Goal: Navigation & Orientation: Find specific page/section

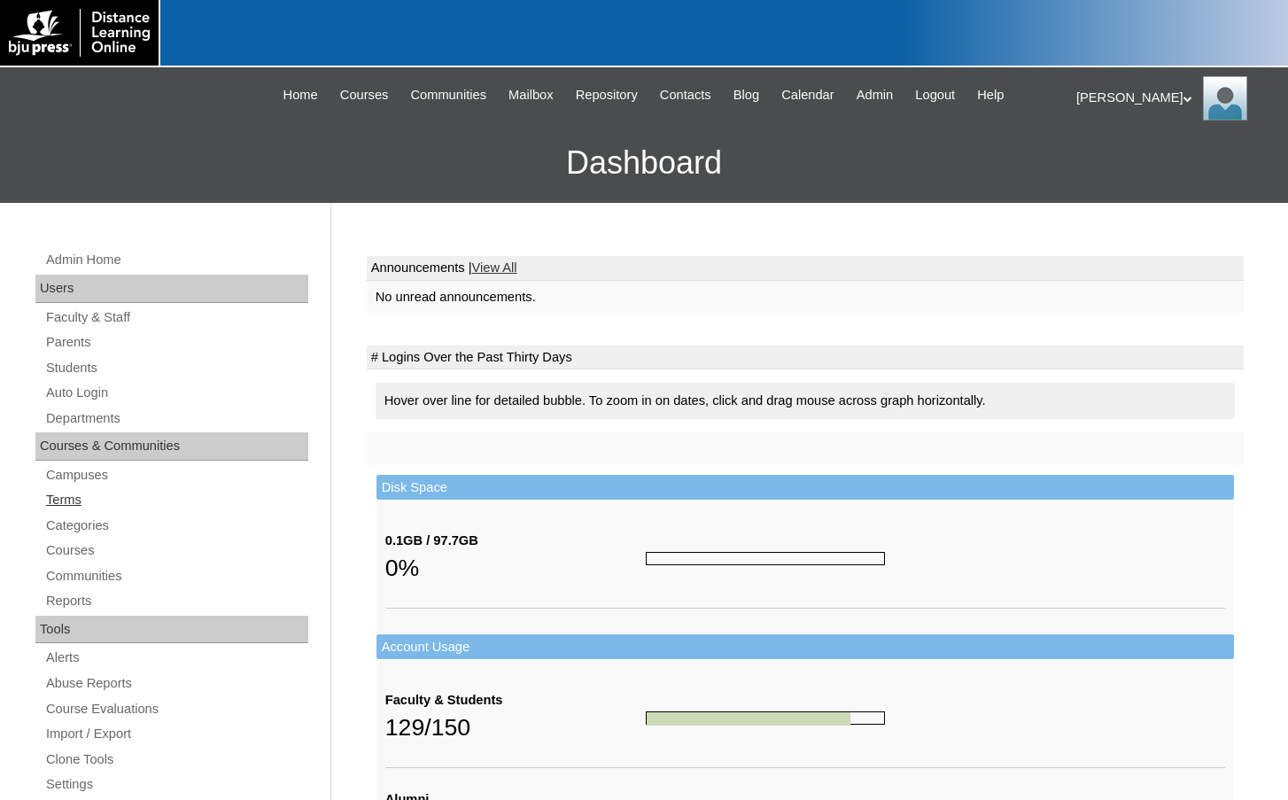
click at [89, 502] on link "Terms" at bounding box center [176, 500] width 264 height 22
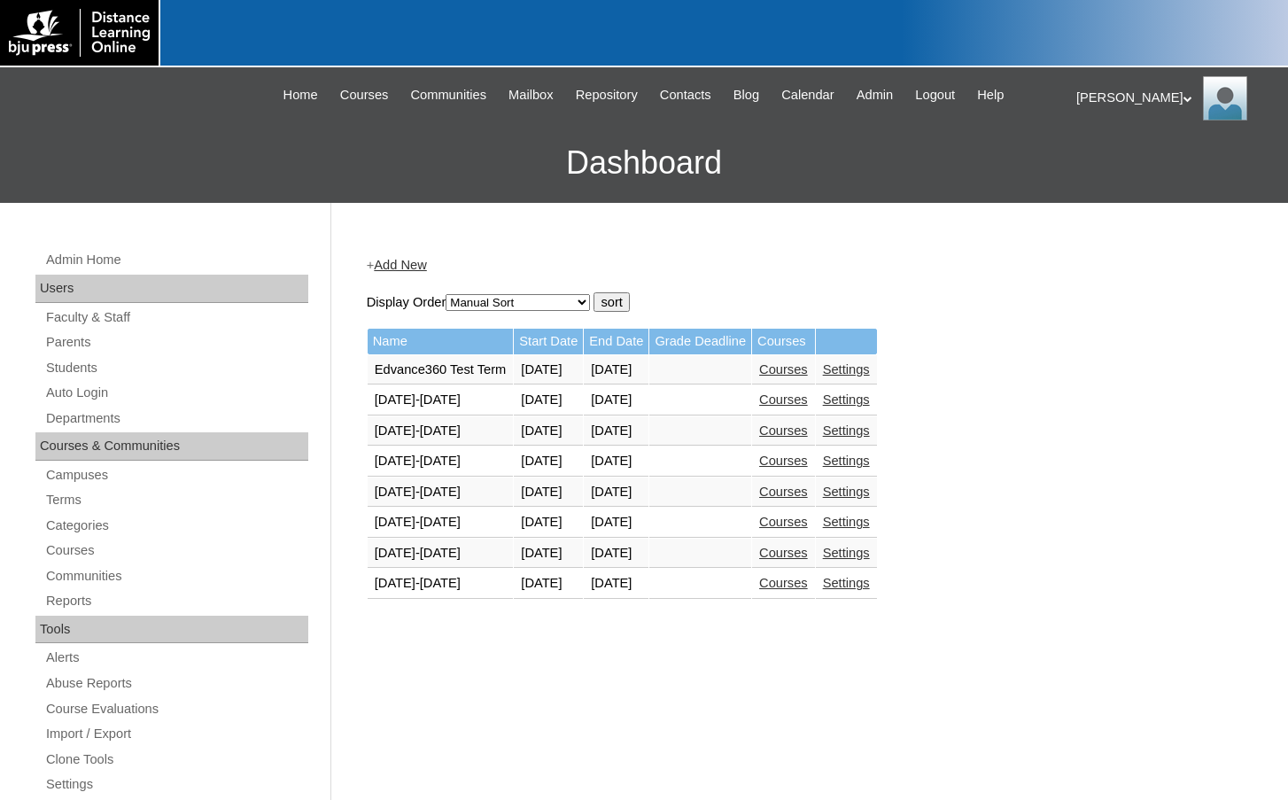
click at [808, 584] on link "Courses" at bounding box center [783, 583] width 49 height 14
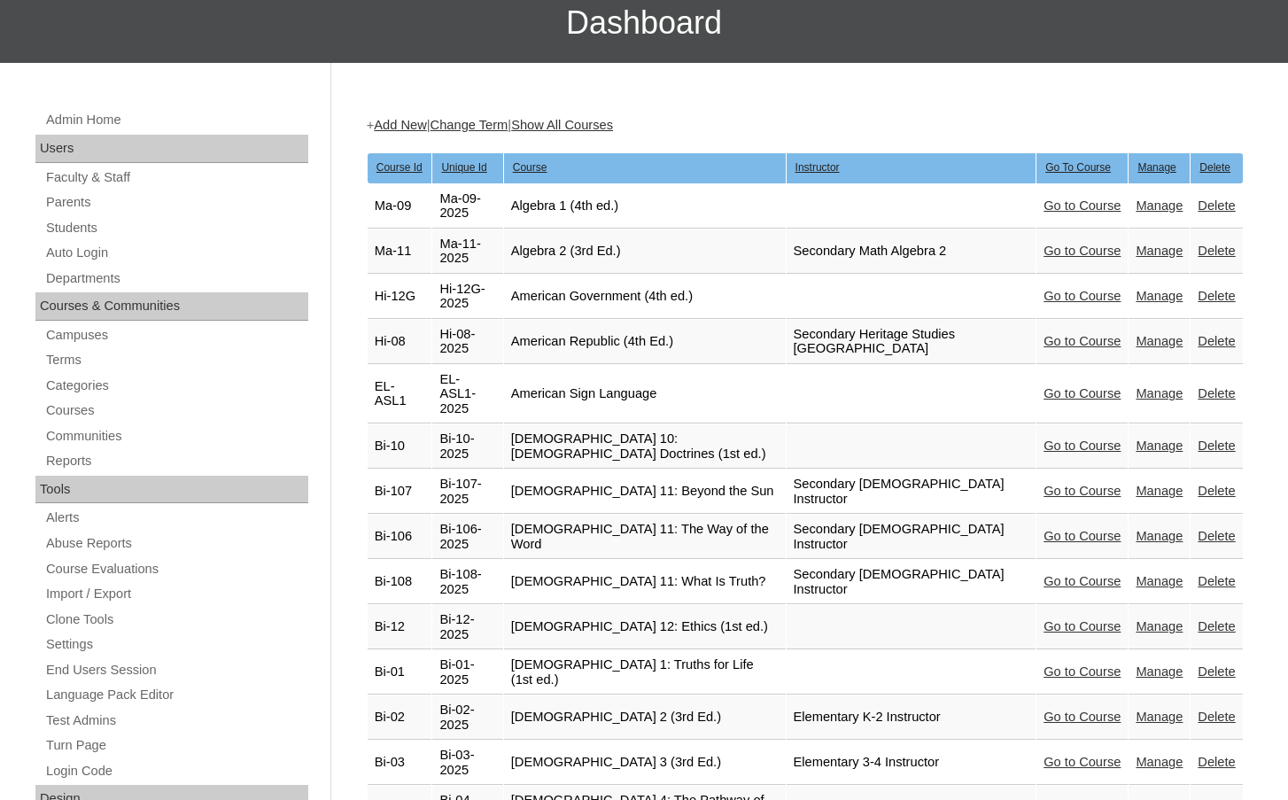
scroll to position [443, 0]
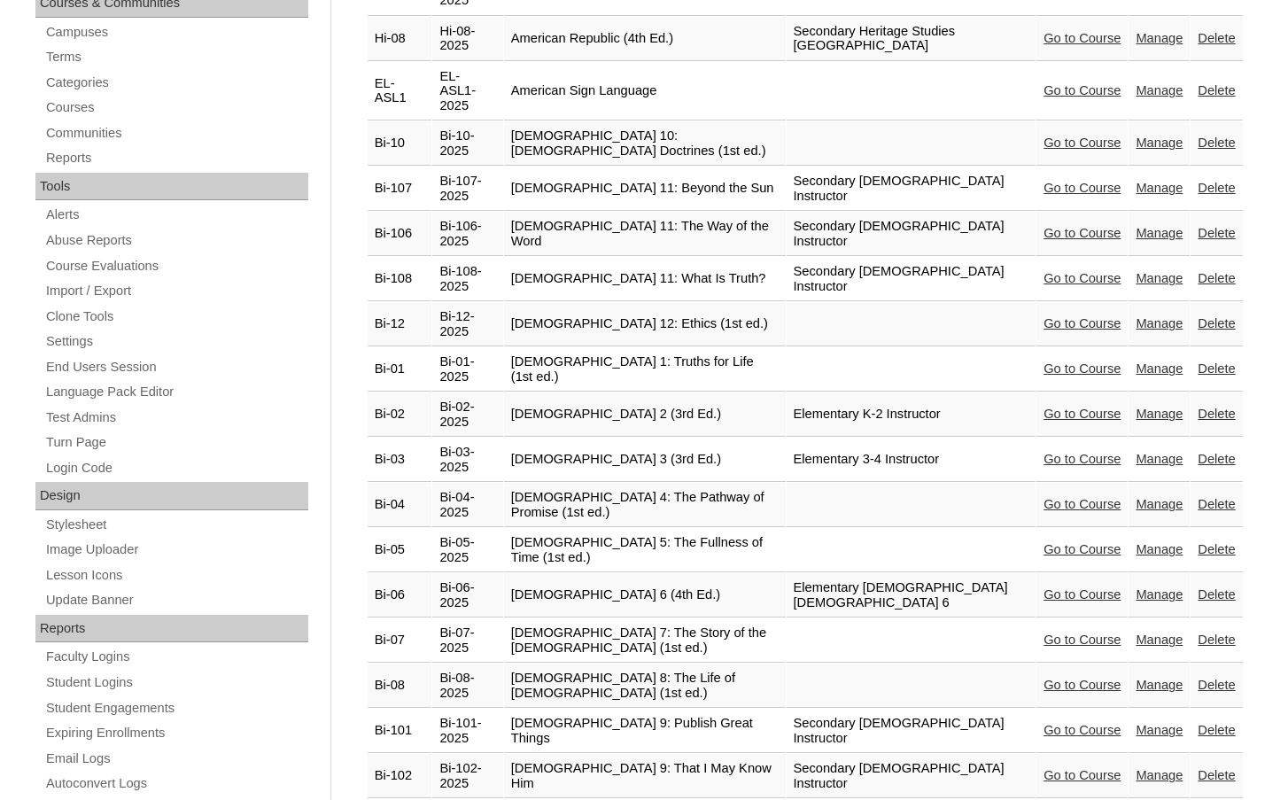
click at [1051, 633] on link "Go to Course" at bounding box center [1082, 640] width 77 height 14
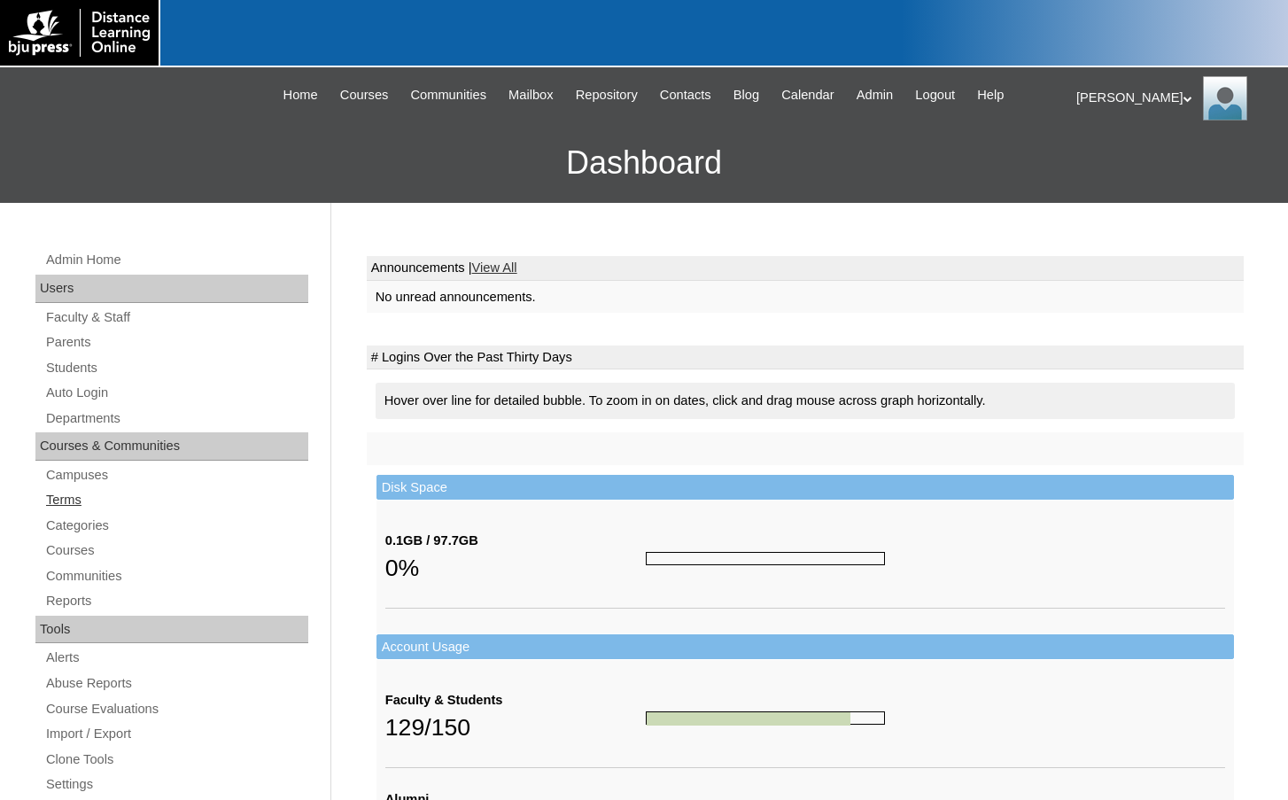
click at [90, 502] on link "Terms" at bounding box center [176, 500] width 264 height 22
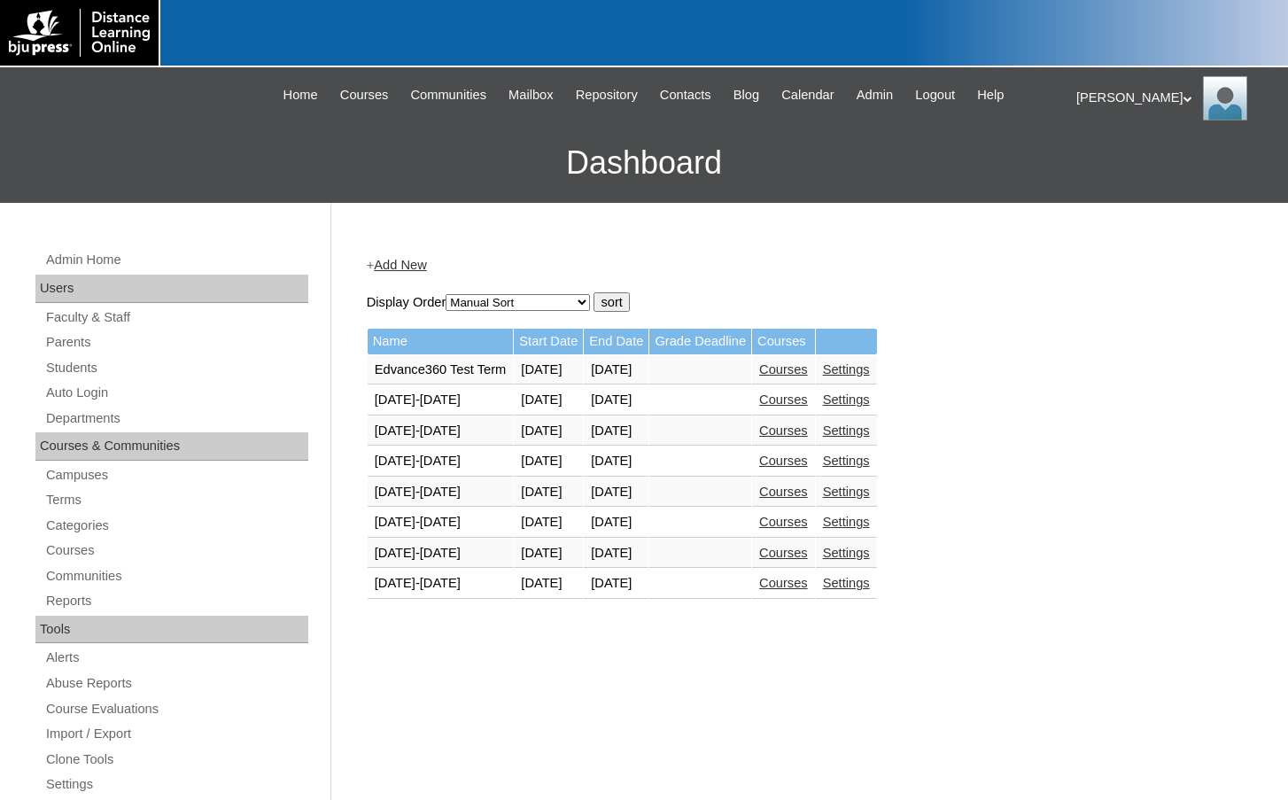
click at [808, 584] on link "Courses" at bounding box center [783, 583] width 49 height 14
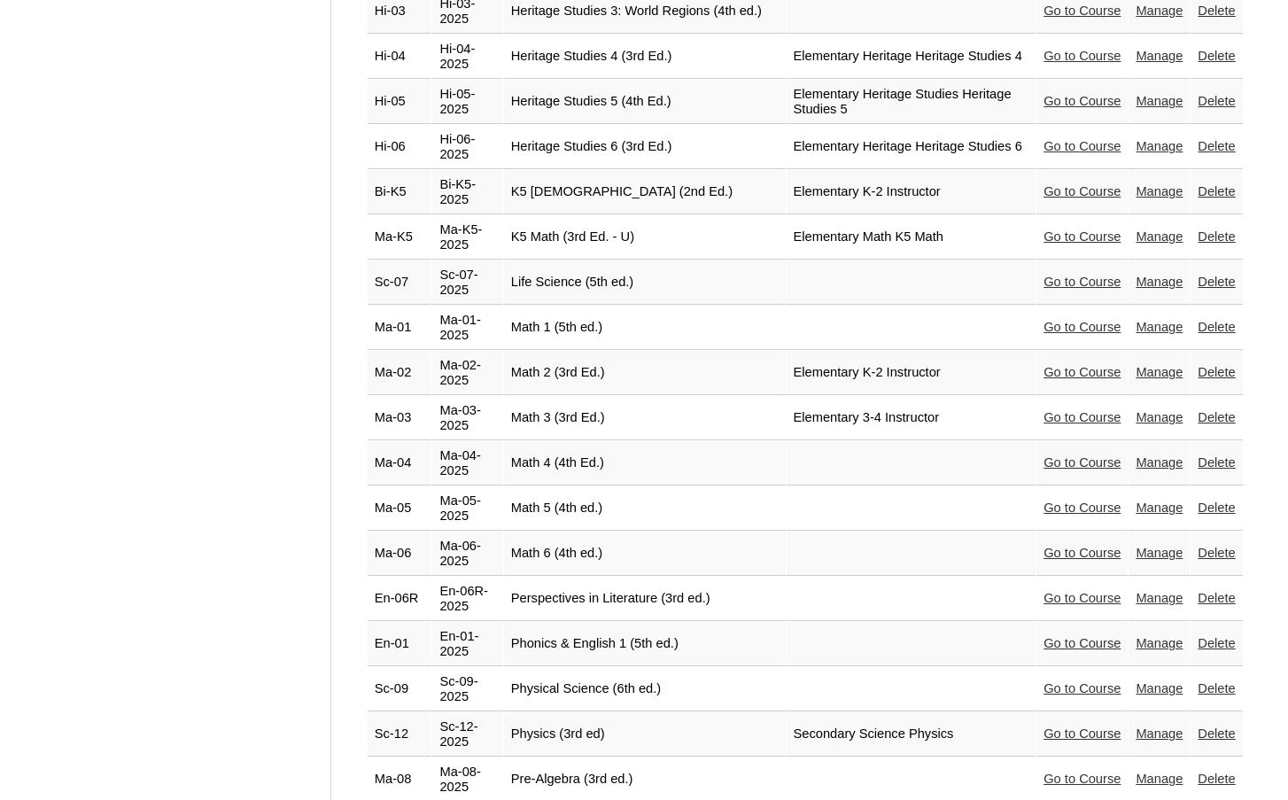
scroll to position [2747, 0]
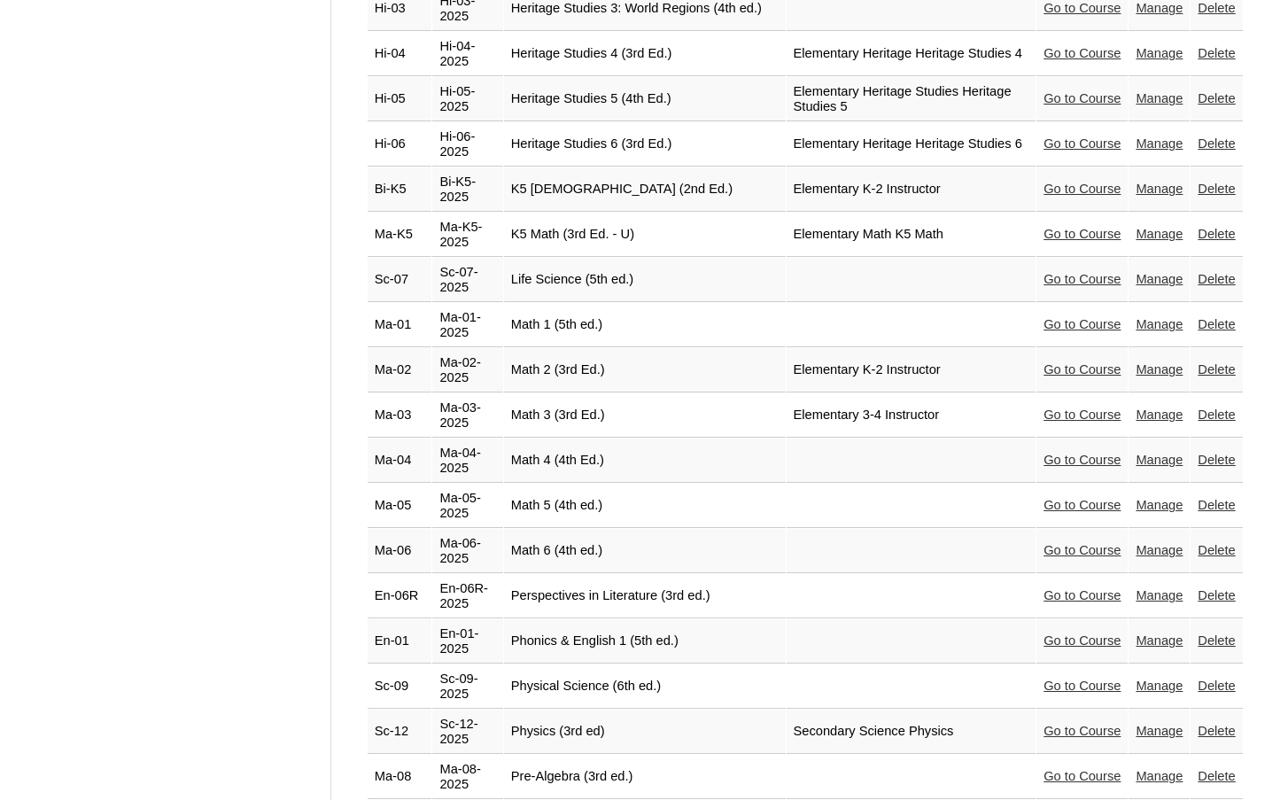
click at [1076, 634] on link "Go to Course" at bounding box center [1082, 641] width 77 height 14
